Goal: Find specific page/section: Find specific page/section

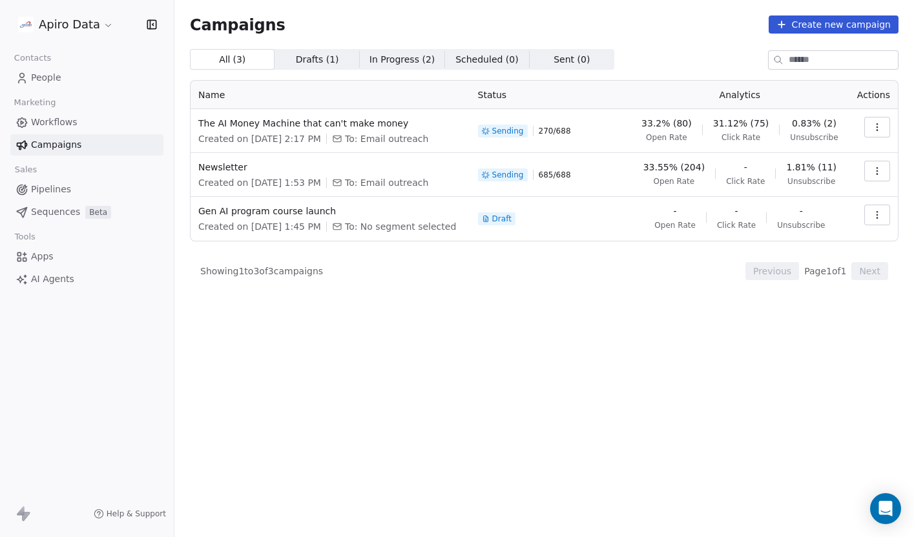
click at [875, 128] on icon "button" at bounding box center [877, 127] width 10 height 10
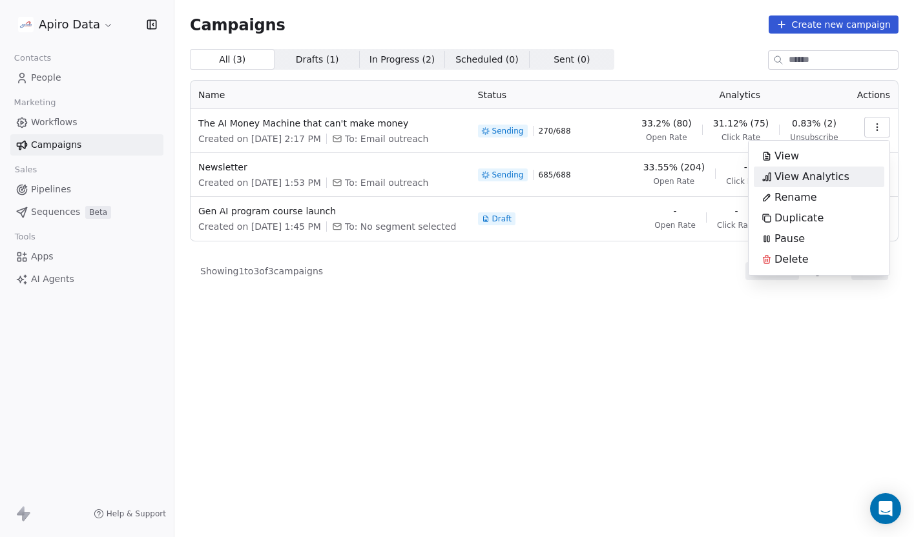
click at [810, 182] on span "View Analytics" at bounding box center [812, 177] width 75 height 16
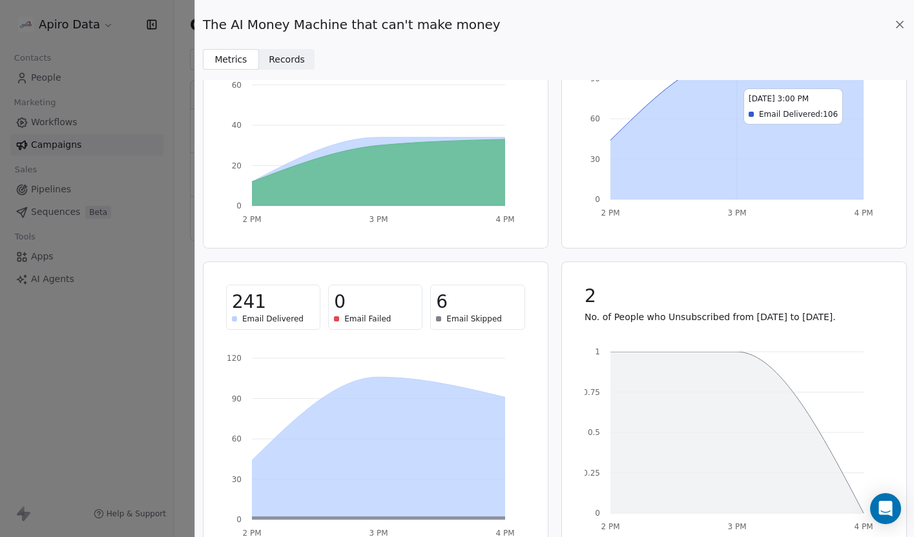
scroll to position [173, 0]
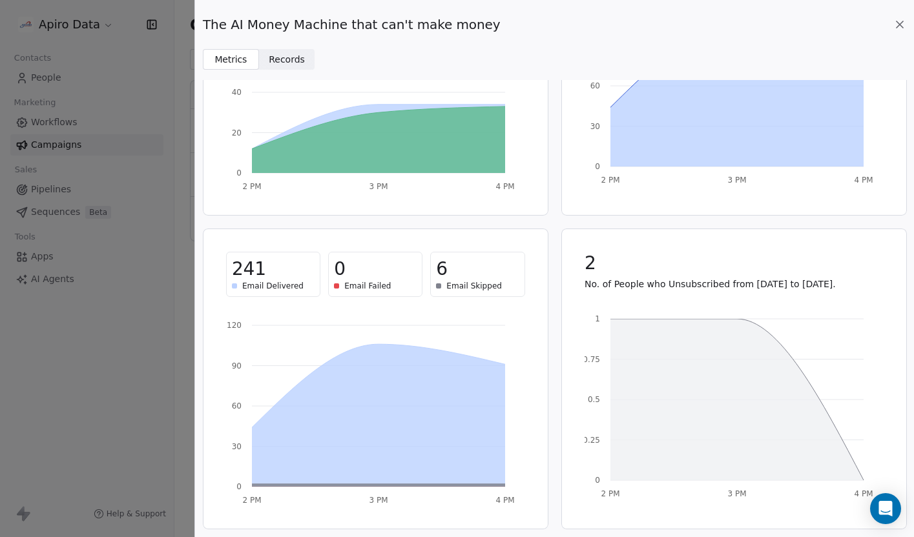
click at [297, 63] on span "Records" at bounding box center [287, 60] width 36 height 14
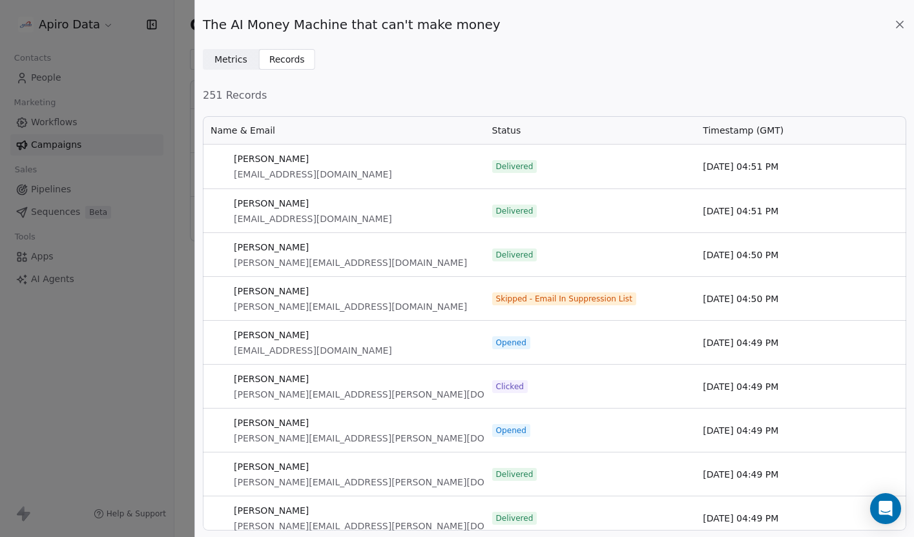
scroll to position [416, 704]
click at [223, 59] on span "Metrics" at bounding box center [230, 60] width 33 height 14
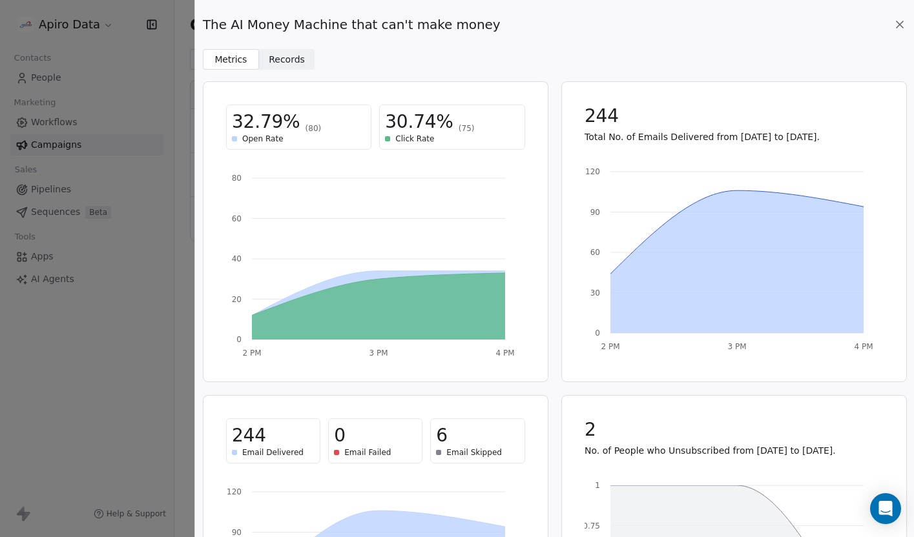
scroll to position [0, 0]
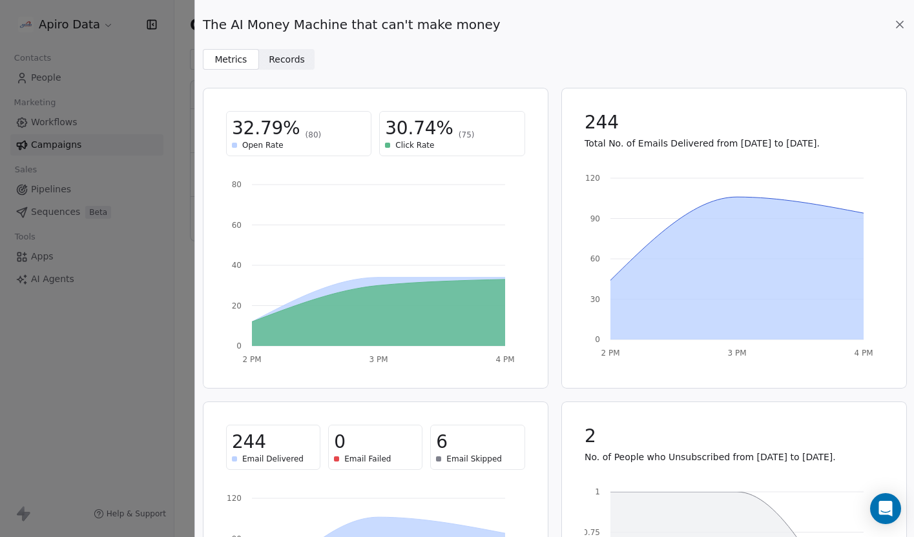
click at [899, 28] on icon at bounding box center [899, 24] width 13 height 13
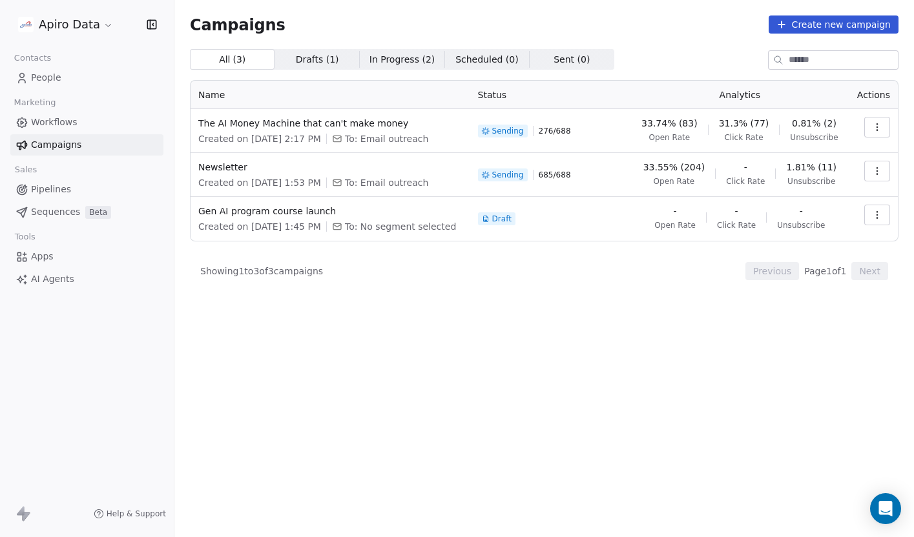
click at [554, 66] on span "Sent ( 0 )" at bounding box center [572, 60] width 36 height 14
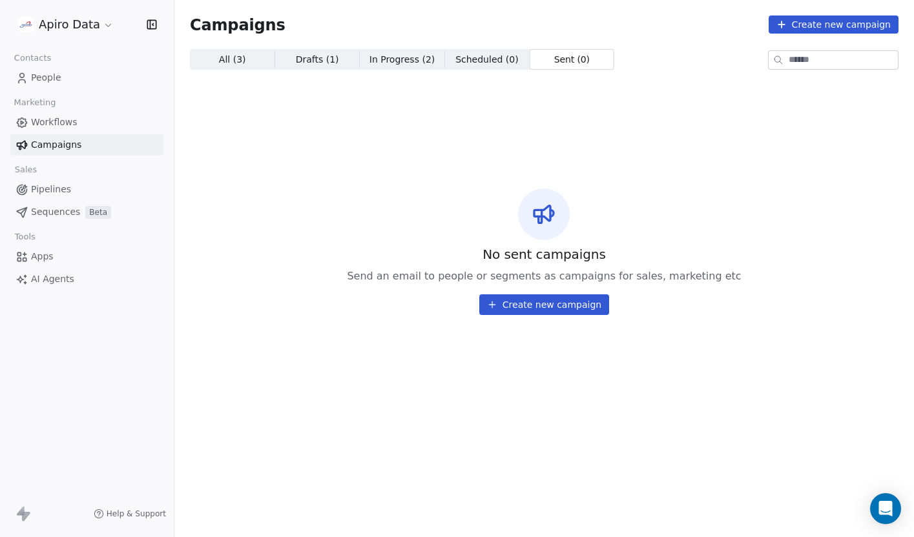
click at [228, 61] on span "All ( 3 )" at bounding box center [232, 60] width 27 height 14
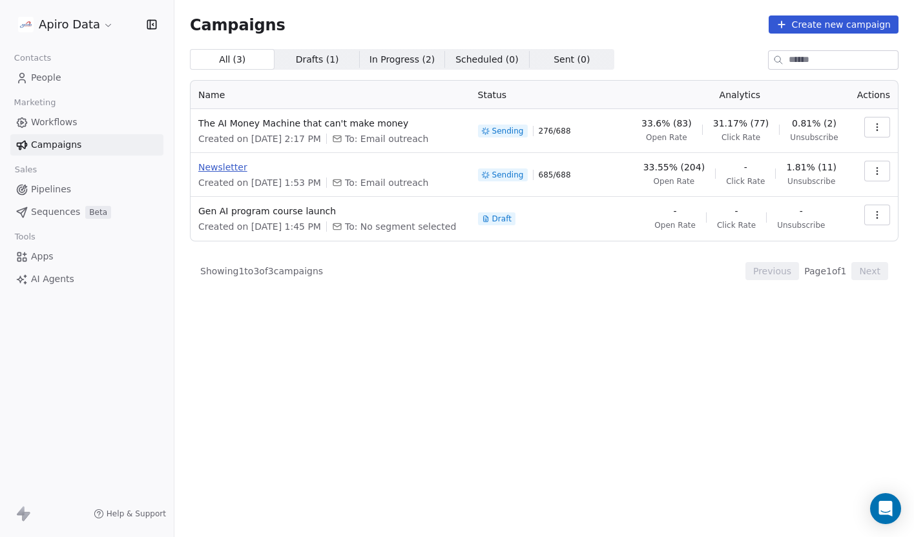
click at [211, 163] on span "Newsletter" at bounding box center [330, 167] width 264 height 13
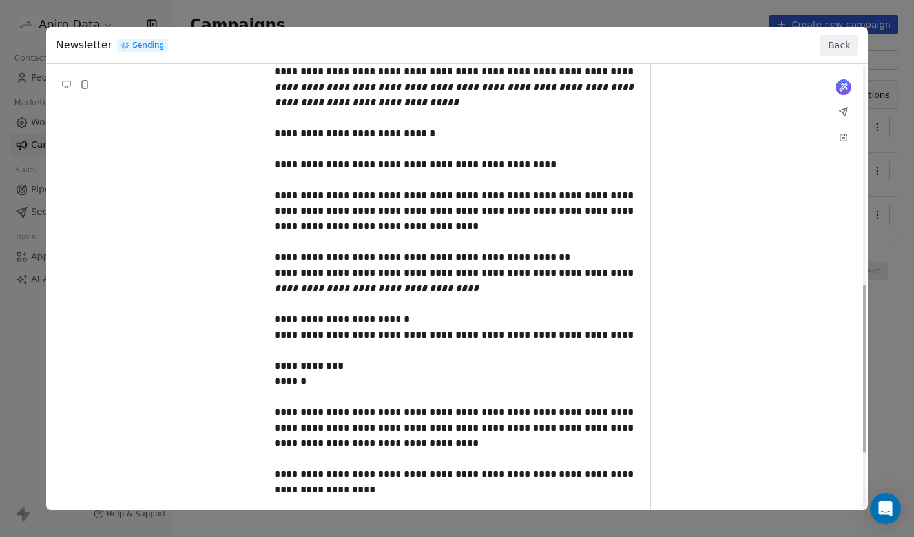
scroll to position [721, 0]
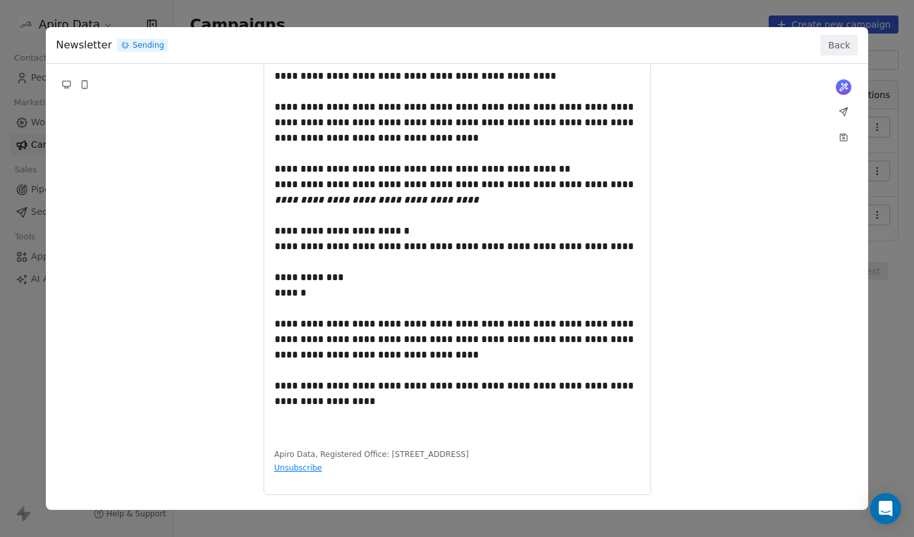
click at [833, 45] on button "Back" at bounding box center [838, 45] width 37 height 21
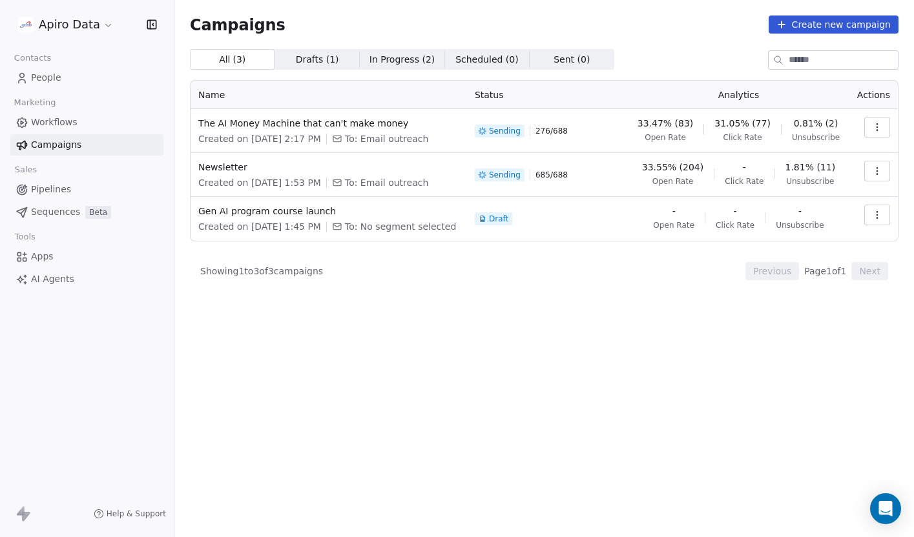
click at [877, 166] on icon "button" at bounding box center [877, 171] width 10 height 10
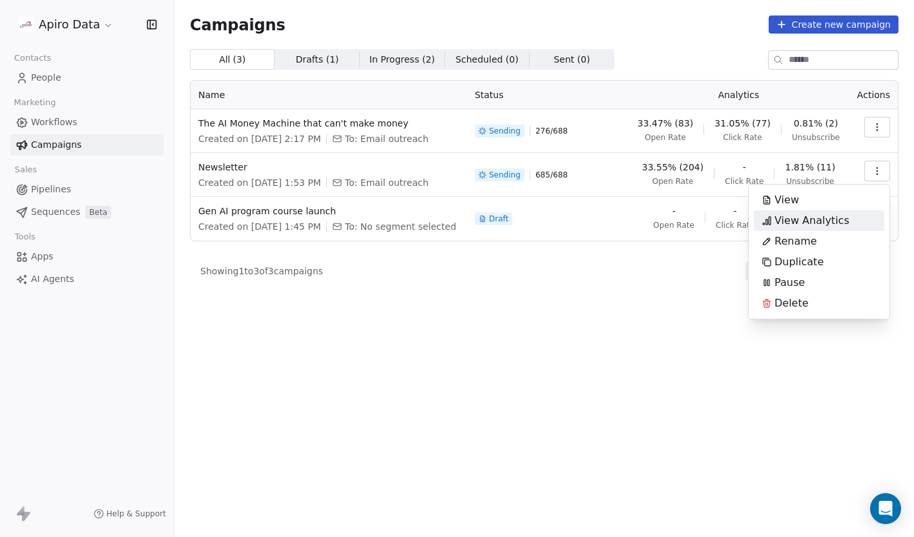
click at [673, 252] on html "Apiro Data Contacts People Marketing Workflows Campaigns Sales Pipelines Sequen…" at bounding box center [457, 323] width 914 height 647
